Goal: Task Accomplishment & Management: Manage account settings

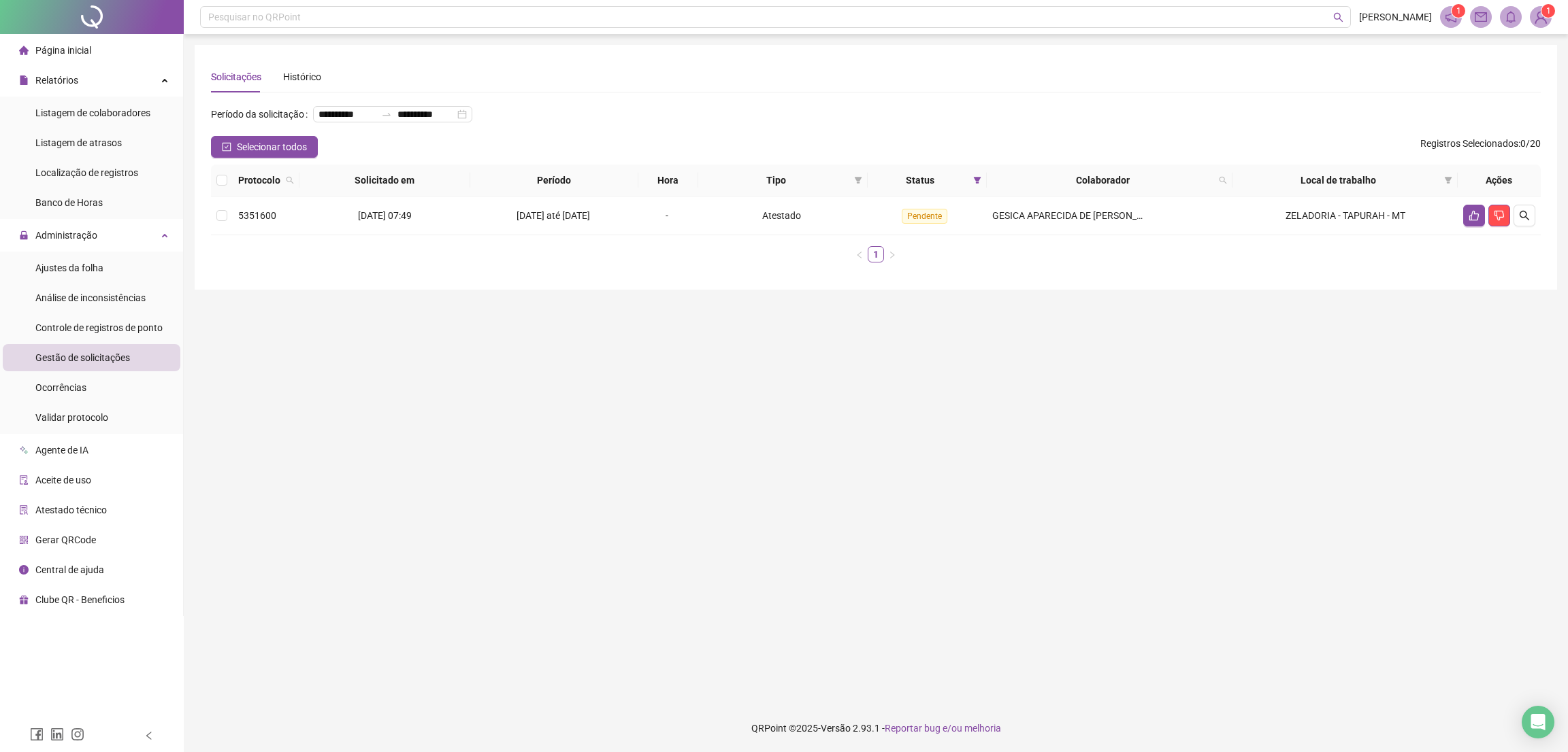
click at [74, 54] on span "Página inicial" at bounding box center [63, 50] width 56 height 11
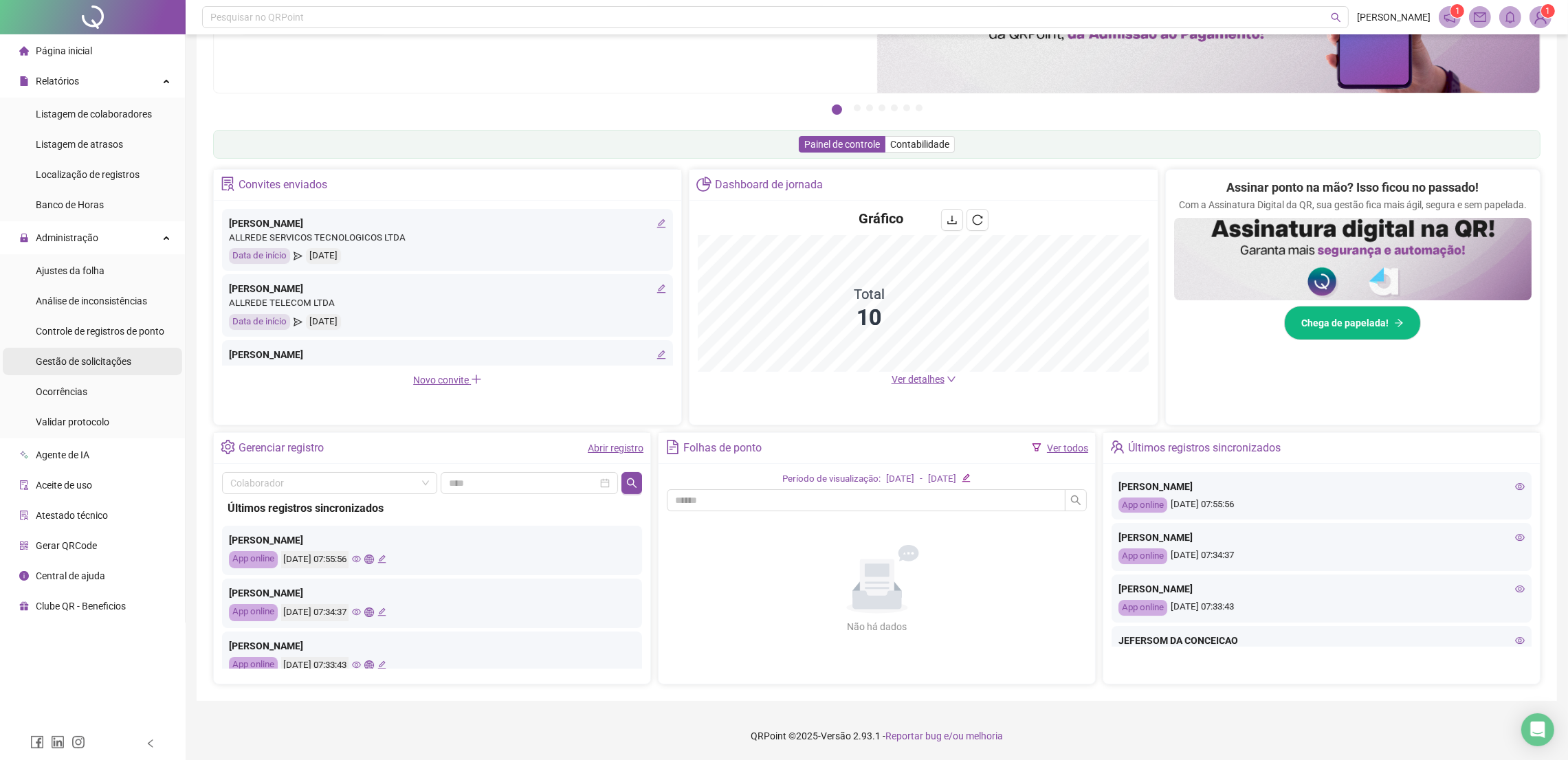
click at [83, 358] on span "Gestão de solicitações" at bounding box center [83, 361] width 96 height 11
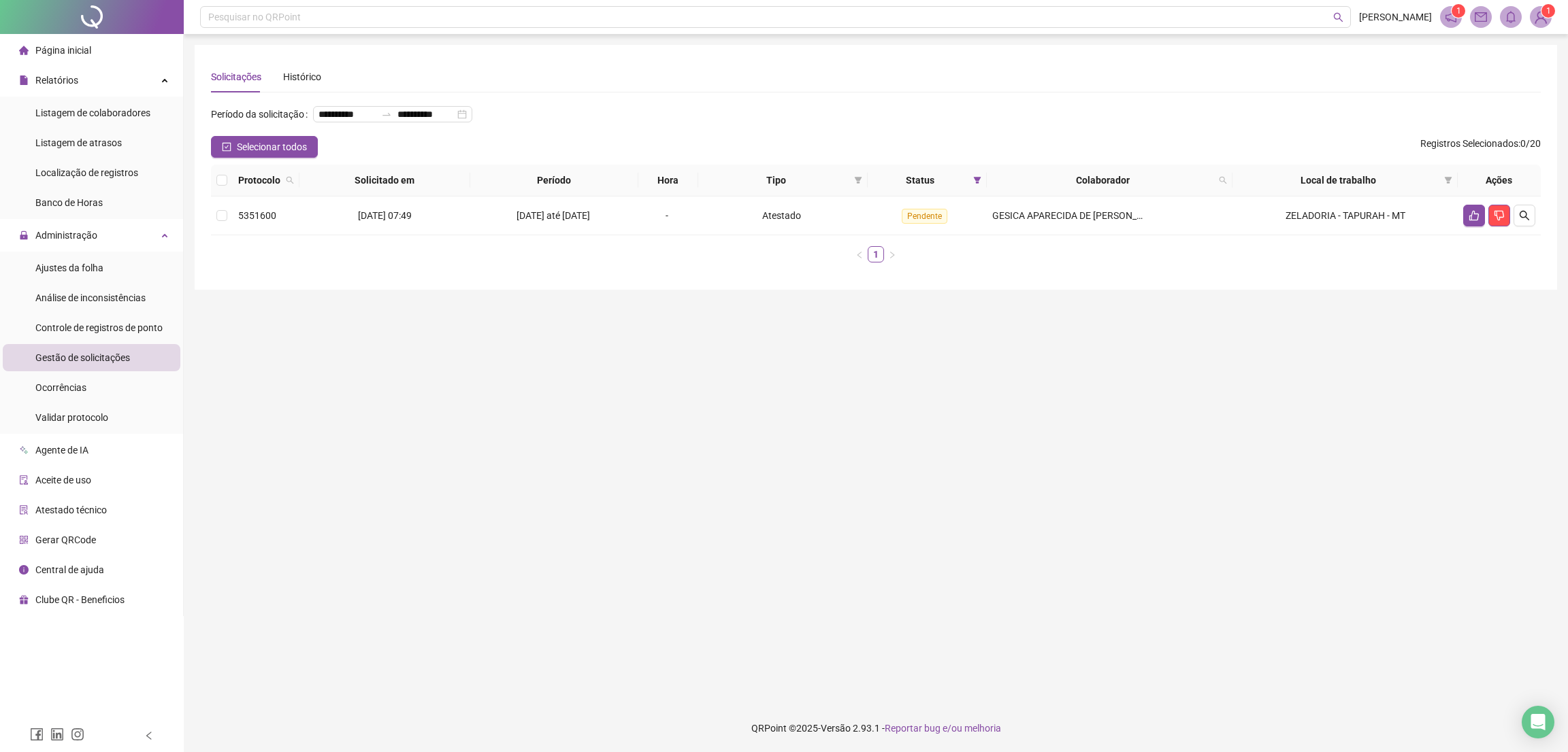
click at [86, 56] on div "Página inicial" at bounding box center [55, 51] width 72 height 27
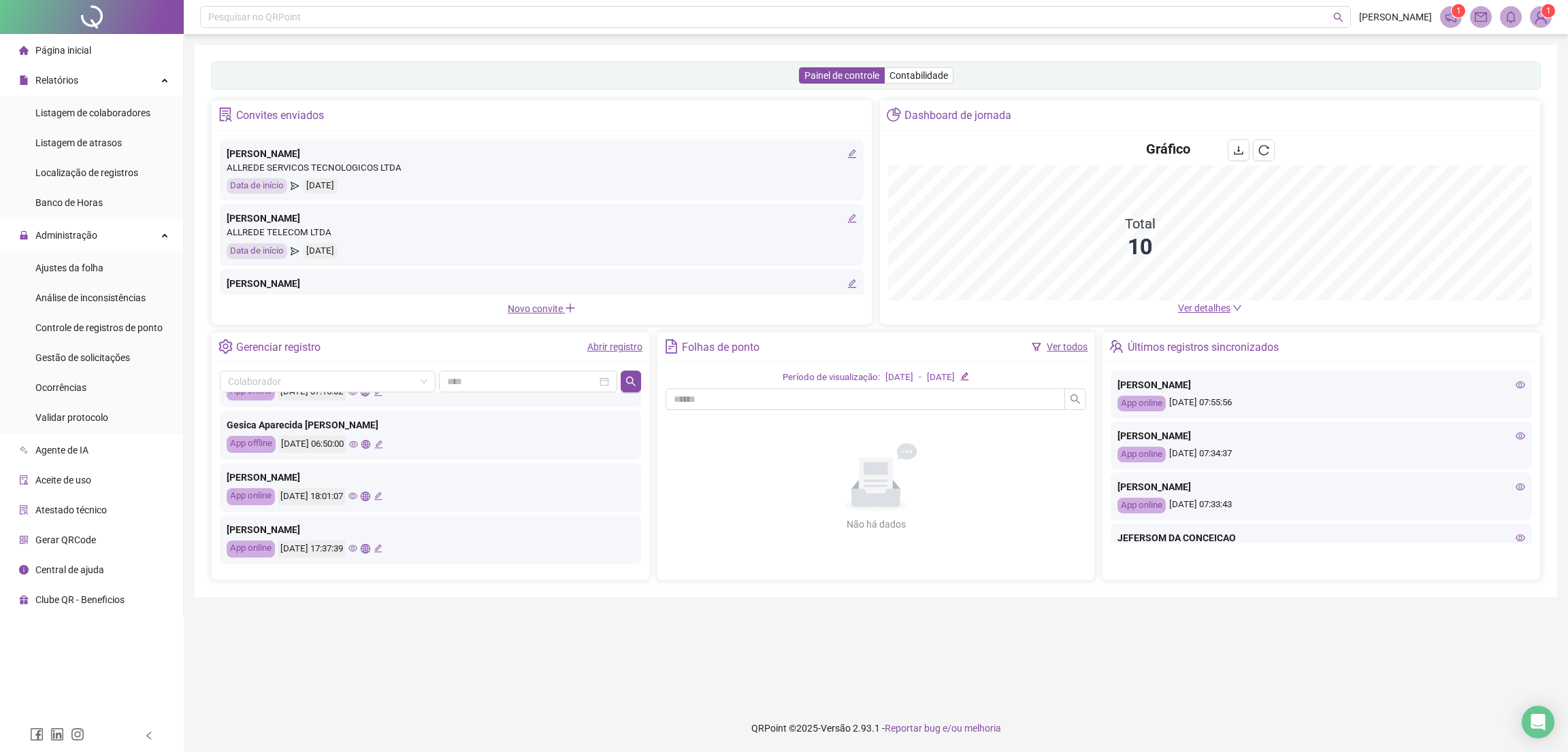
scroll to position [408, 0]
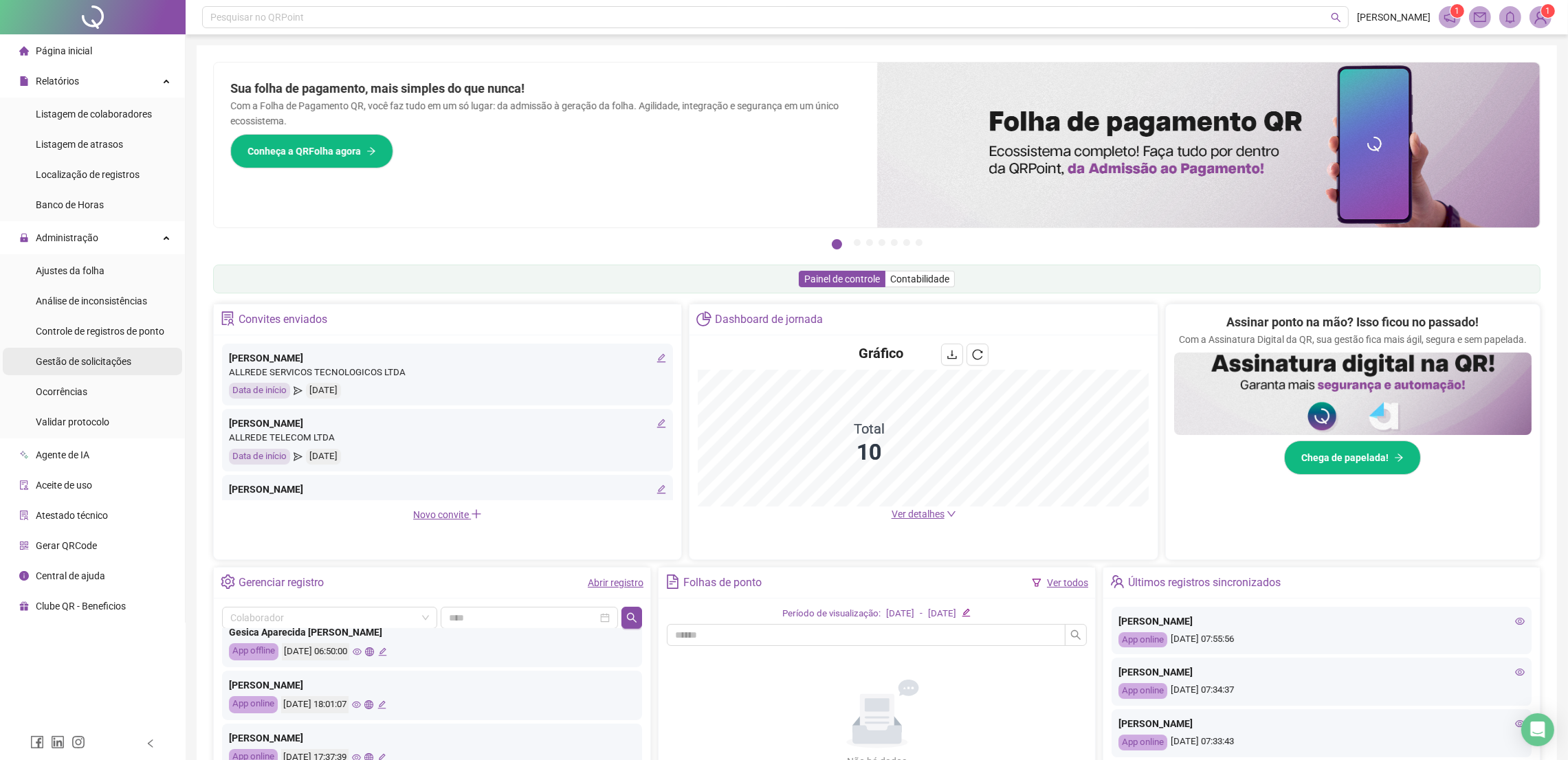
click at [106, 363] on span "Gestão de solicitações" at bounding box center [83, 361] width 96 height 11
